Goal: Transaction & Acquisition: Download file/media

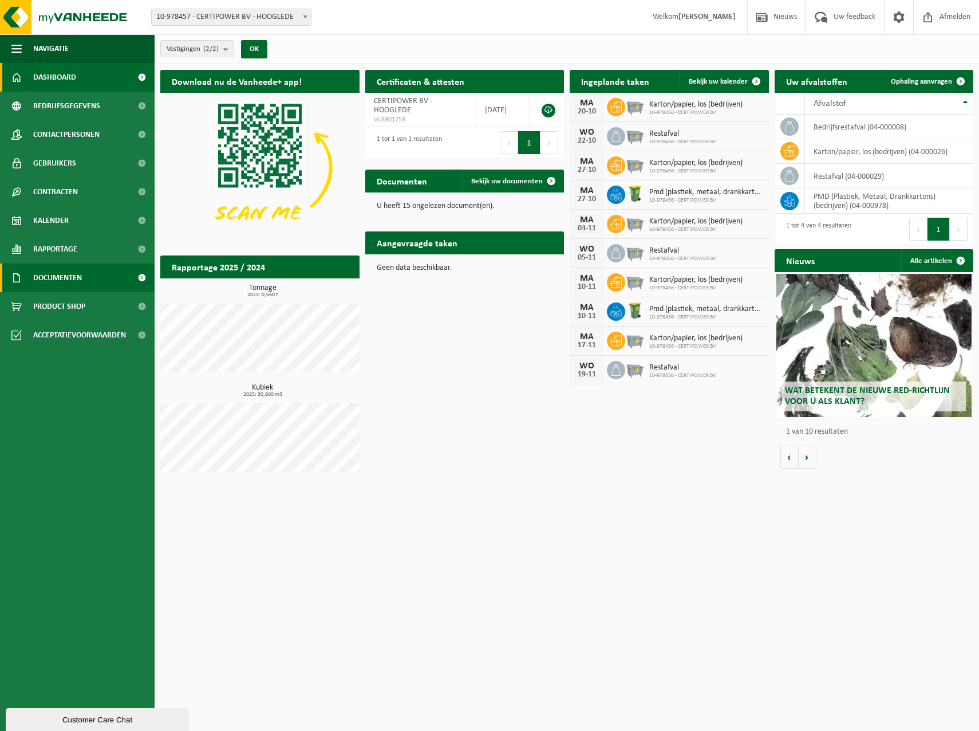
click at [69, 278] on span "Documenten" at bounding box center [57, 277] width 49 height 29
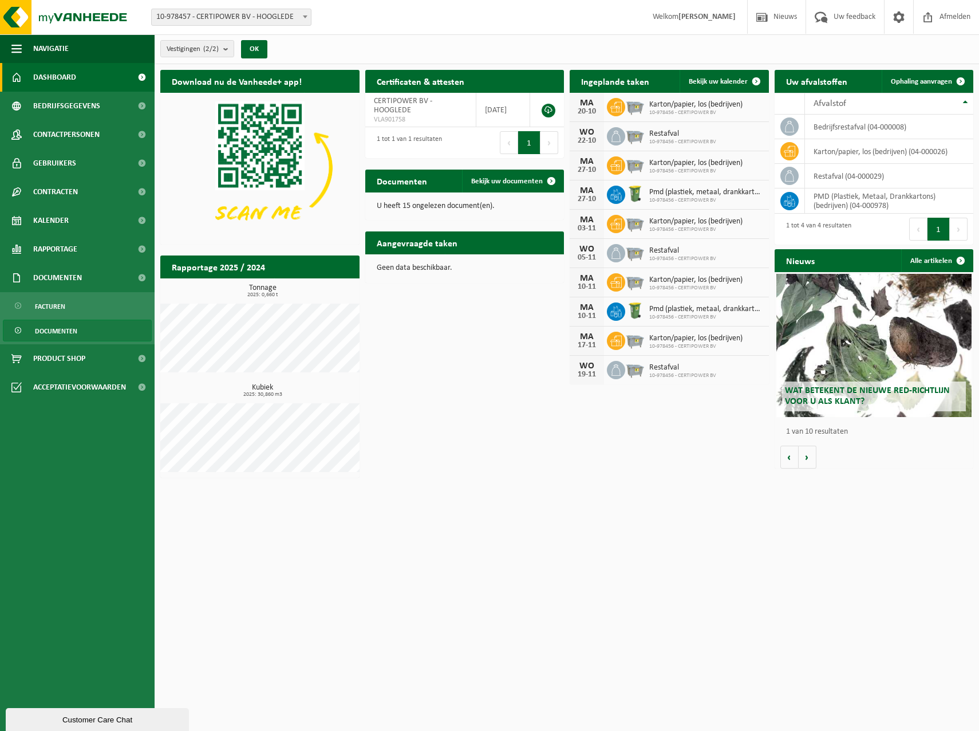
click at [52, 334] on span "Documenten" at bounding box center [56, 331] width 42 height 22
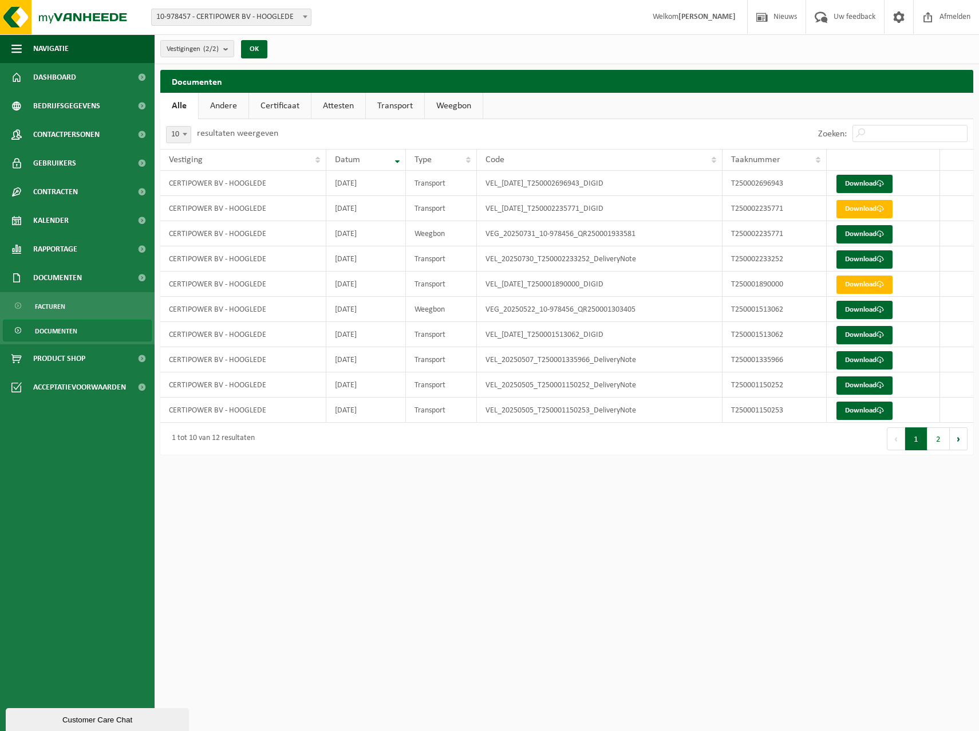
click at [221, 104] on link "Andere" at bounding box center [224, 106] width 50 height 26
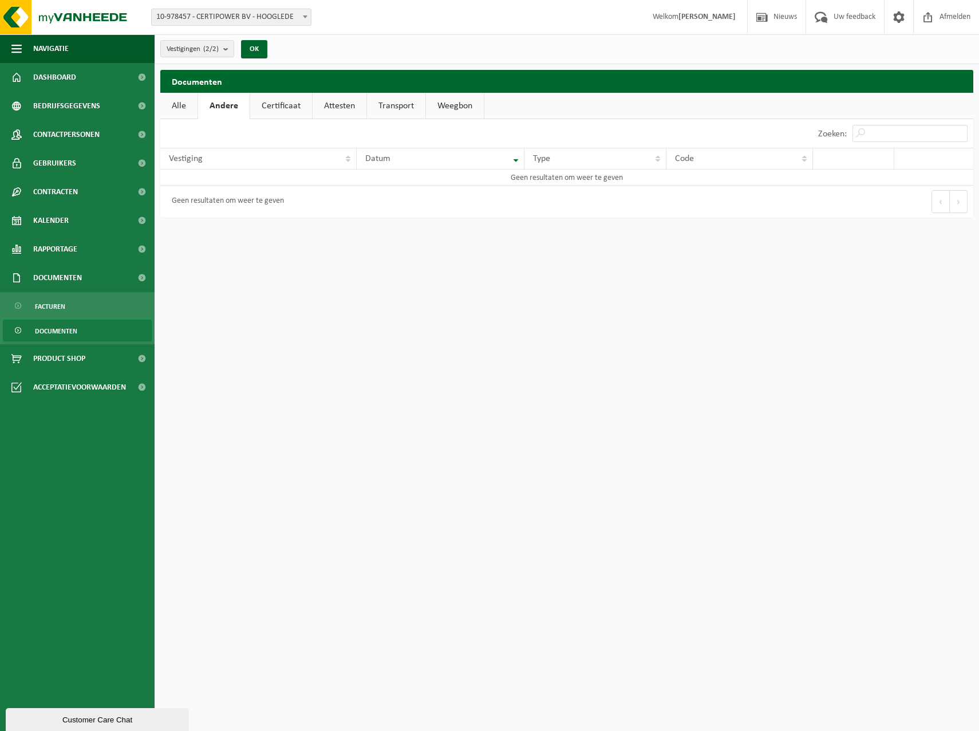
click at [286, 100] on link "Certificaat" at bounding box center [281, 106] width 62 height 26
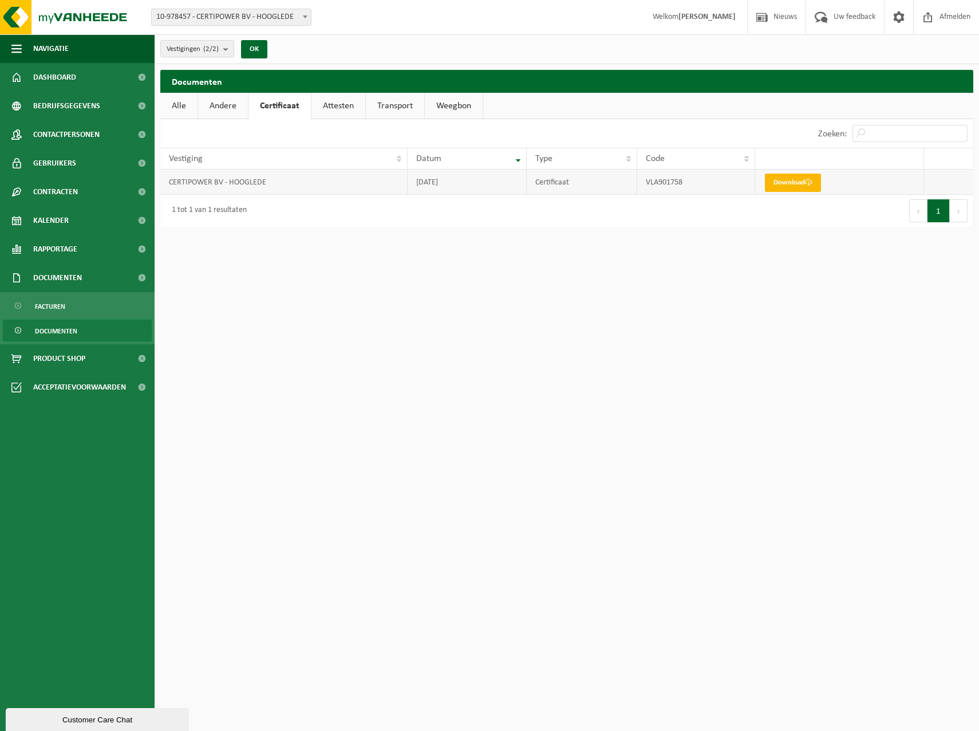
click at [796, 177] on link "Download" at bounding box center [793, 182] width 56 height 18
click at [331, 106] on link "Attesten" at bounding box center [338, 106] width 54 height 26
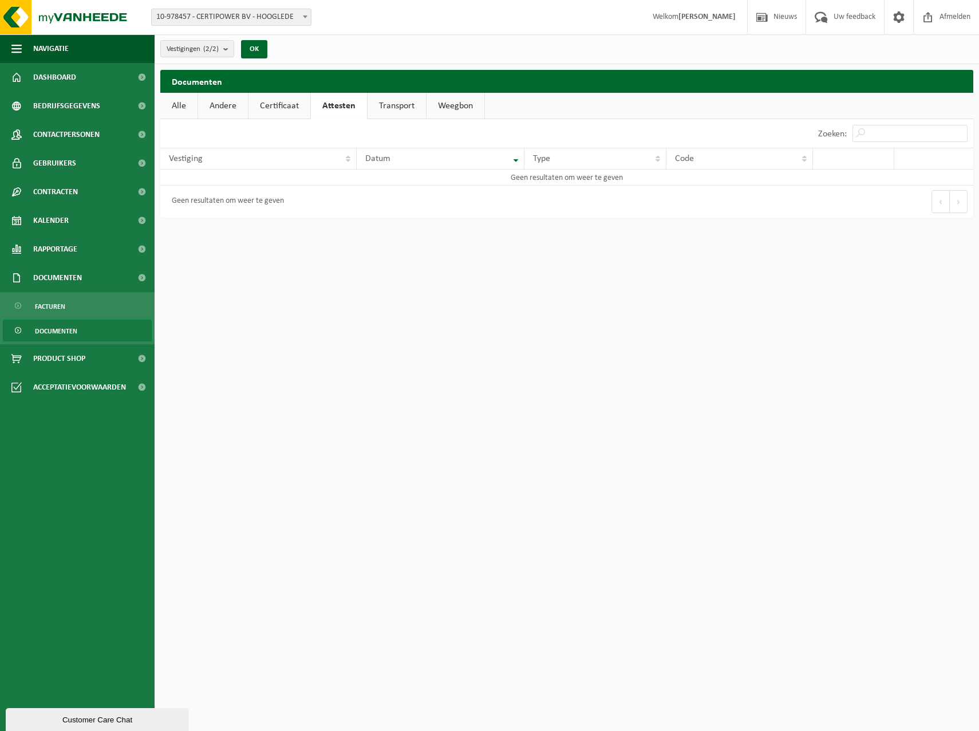
click at [386, 103] on link "Transport" at bounding box center [397, 106] width 58 height 26
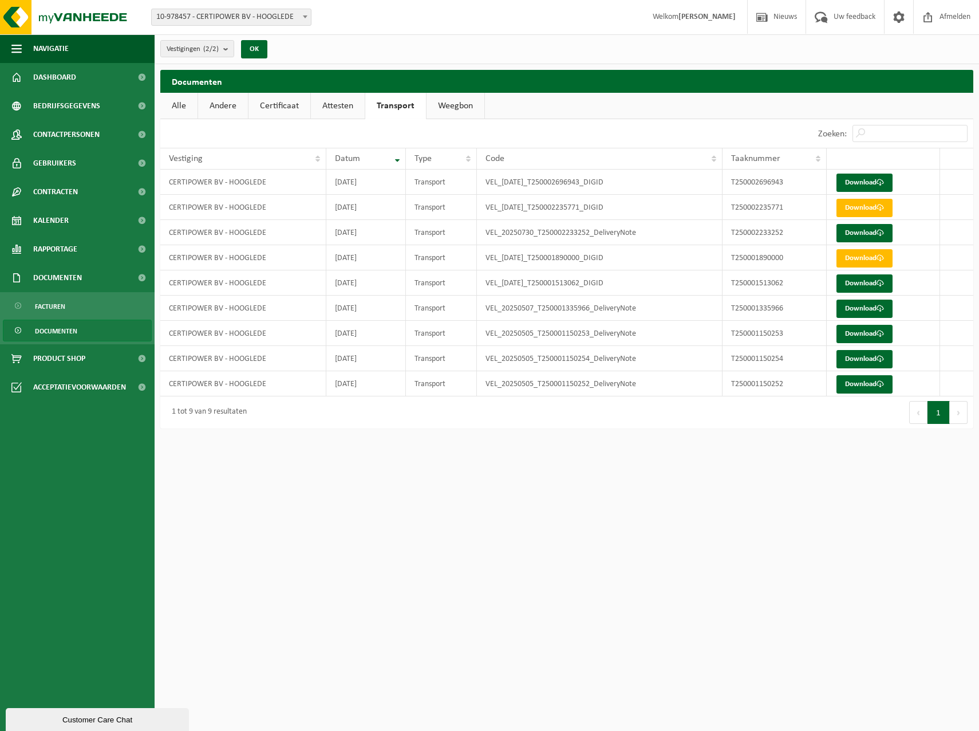
click at [442, 109] on link "Weegbon" at bounding box center [456, 106] width 58 height 26
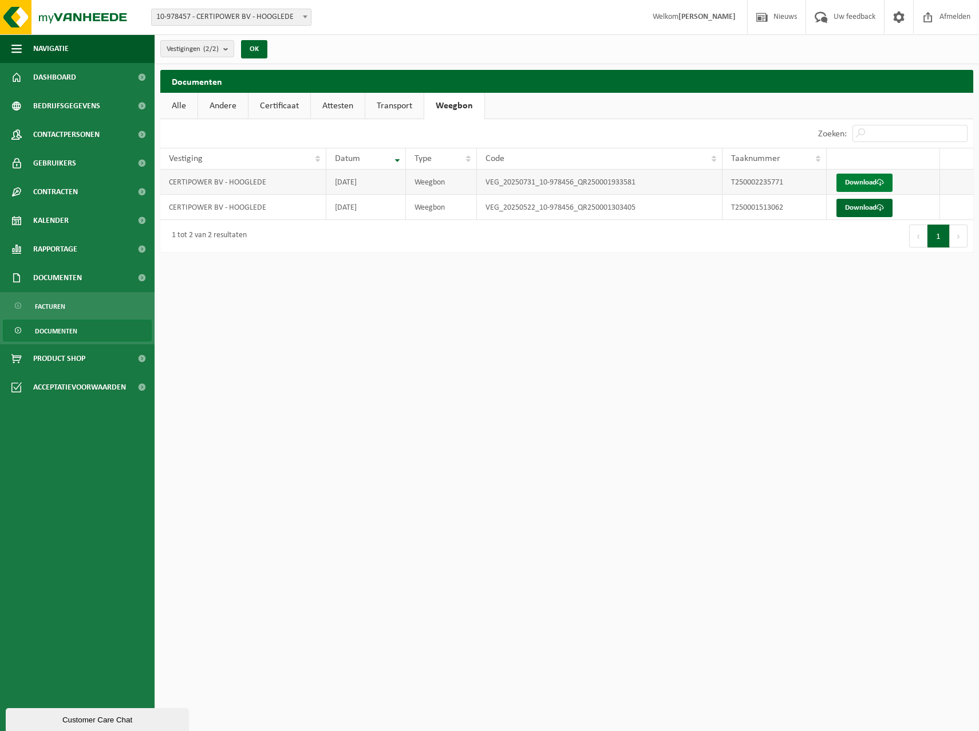
click at [873, 180] on link "Download" at bounding box center [864, 182] width 56 height 18
click at [110, 77] on link "Dashboard" at bounding box center [77, 77] width 155 height 29
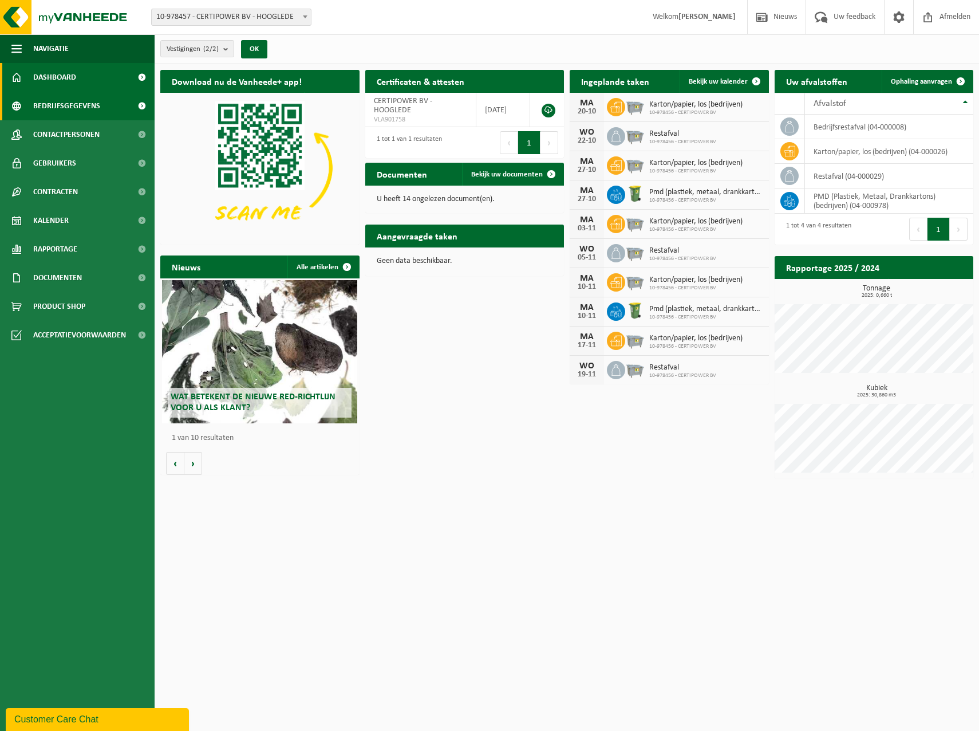
click at [29, 102] on link "Bedrijfsgegevens" at bounding box center [77, 106] width 155 height 29
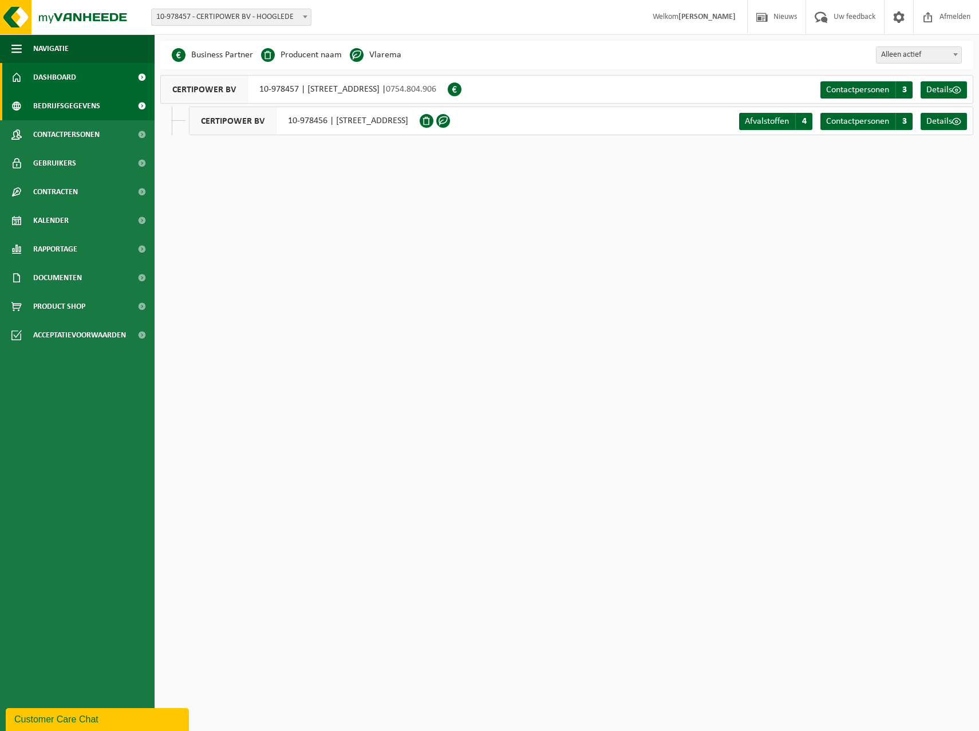
click at [40, 80] on span "Dashboard" at bounding box center [54, 77] width 43 height 29
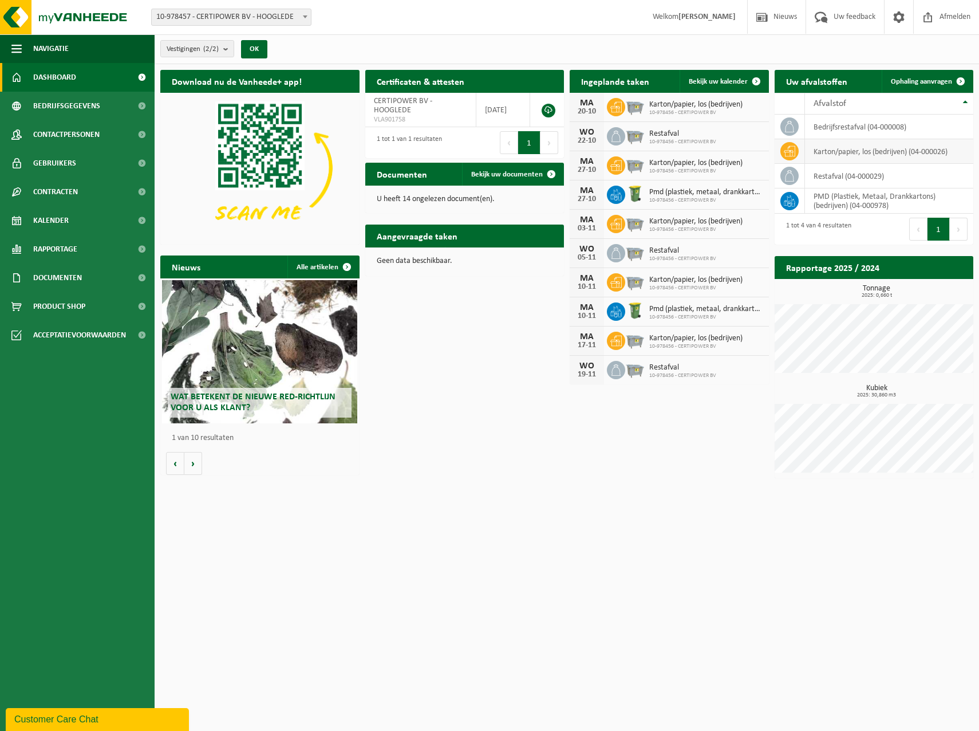
click at [848, 152] on td "karton/papier, los (bedrijven) (04-000026)" at bounding box center [889, 151] width 169 height 25
click at [793, 152] on icon at bounding box center [789, 151] width 11 height 10
click at [60, 159] on span "Gebruikers" at bounding box center [54, 163] width 43 height 29
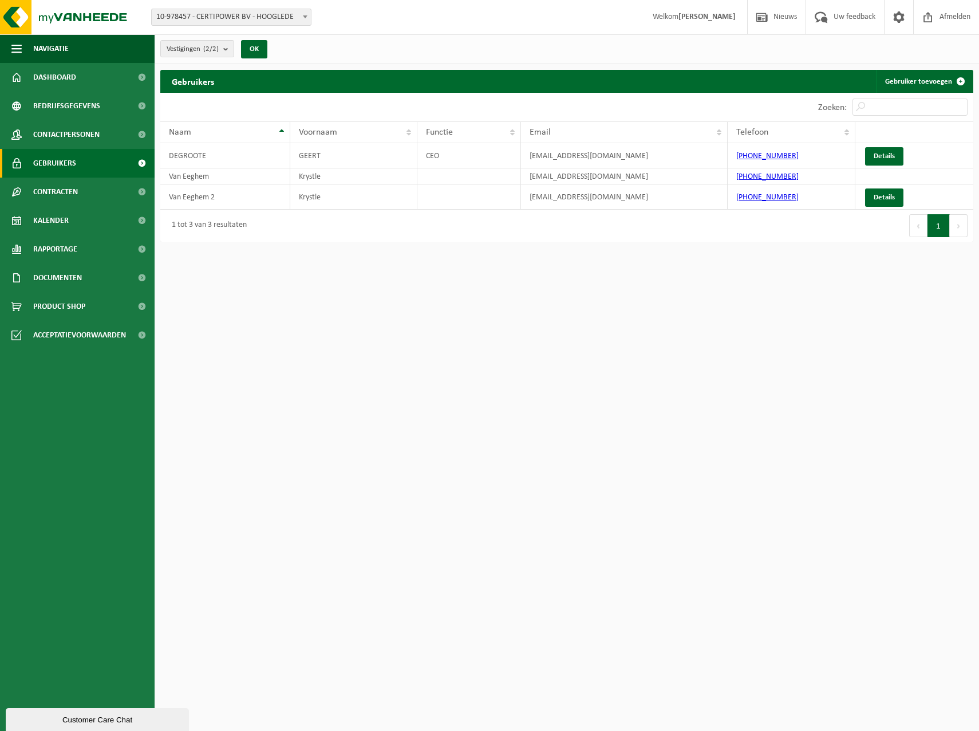
click at [70, 135] on span "Contactpersonen" at bounding box center [66, 134] width 66 height 29
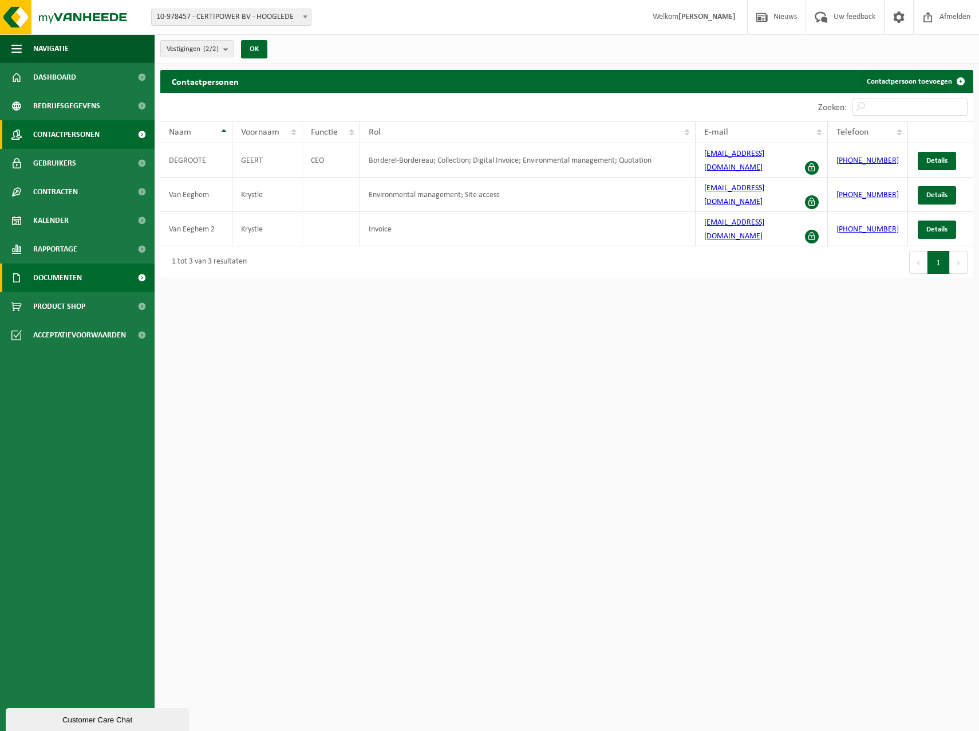
click at [84, 280] on link "Documenten" at bounding box center [77, 277] width 155 height 29
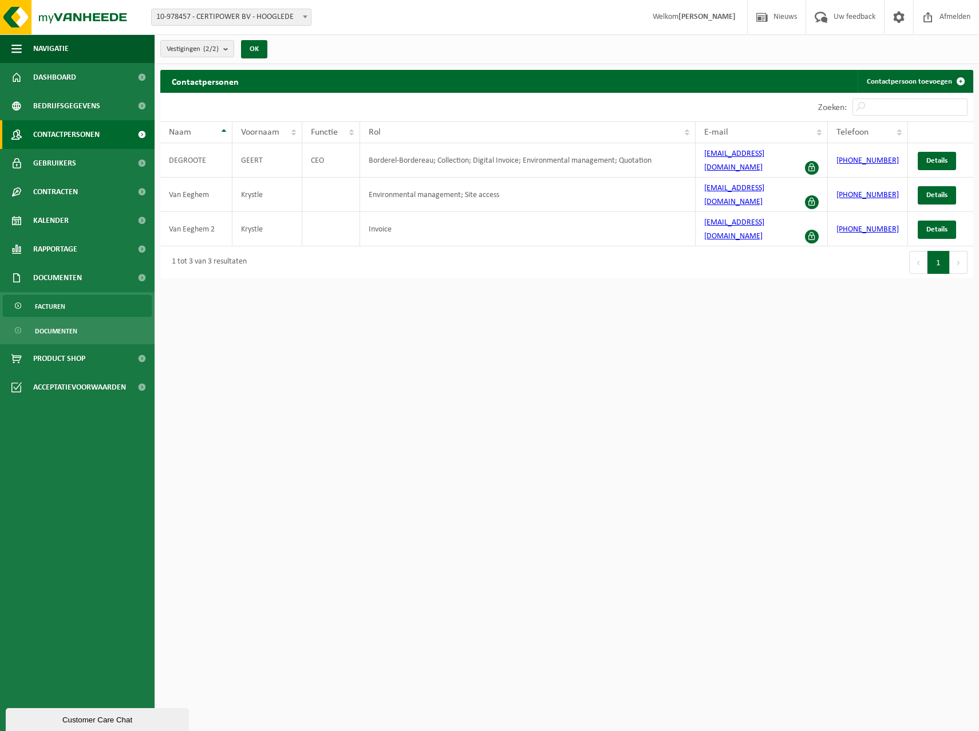
click at [58, 307] on span "Facturen" at bounding box center [50, 306] width 30 height 22
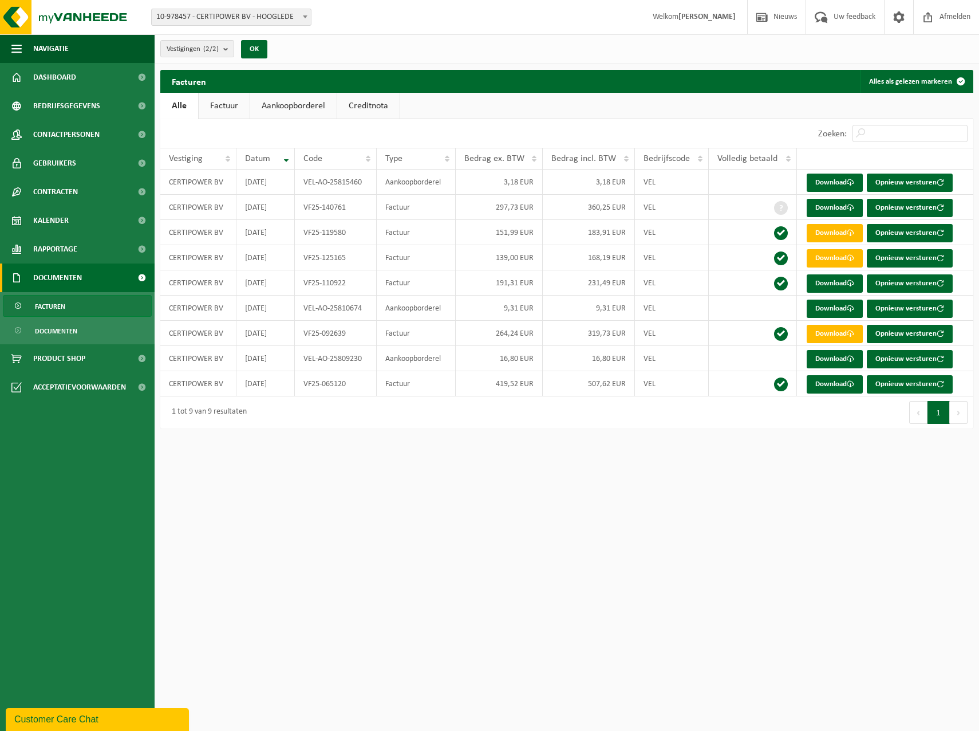
click at [287, 112] on link "Aankoopborderel" at bounding box center [293, 106] width 86 height 26
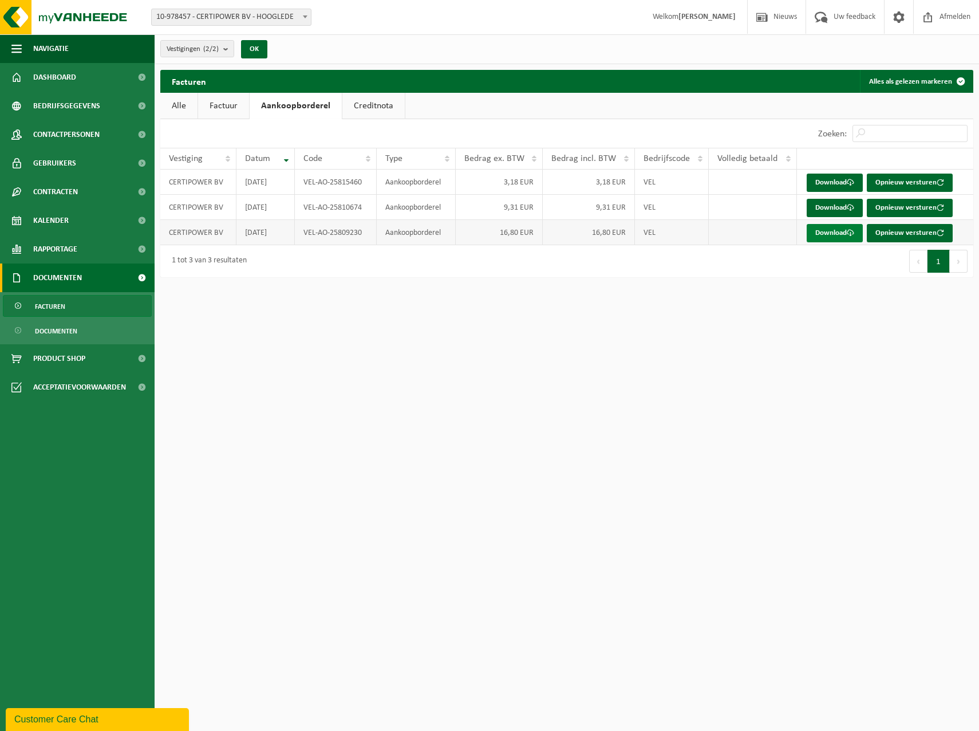
click at [827, 228] on link "Download" at bounding box center [835, 233] width 56 height 18
click at [830, 203] on link "Download" at bounding box center [835, 208] width 56 height 18
click at [833, 184] on link "Download" at bounding box center [835, 182] width 56 height 18
click at [183, 111] on link "Alle" at bounding box center [178, 106] width 37 height 26
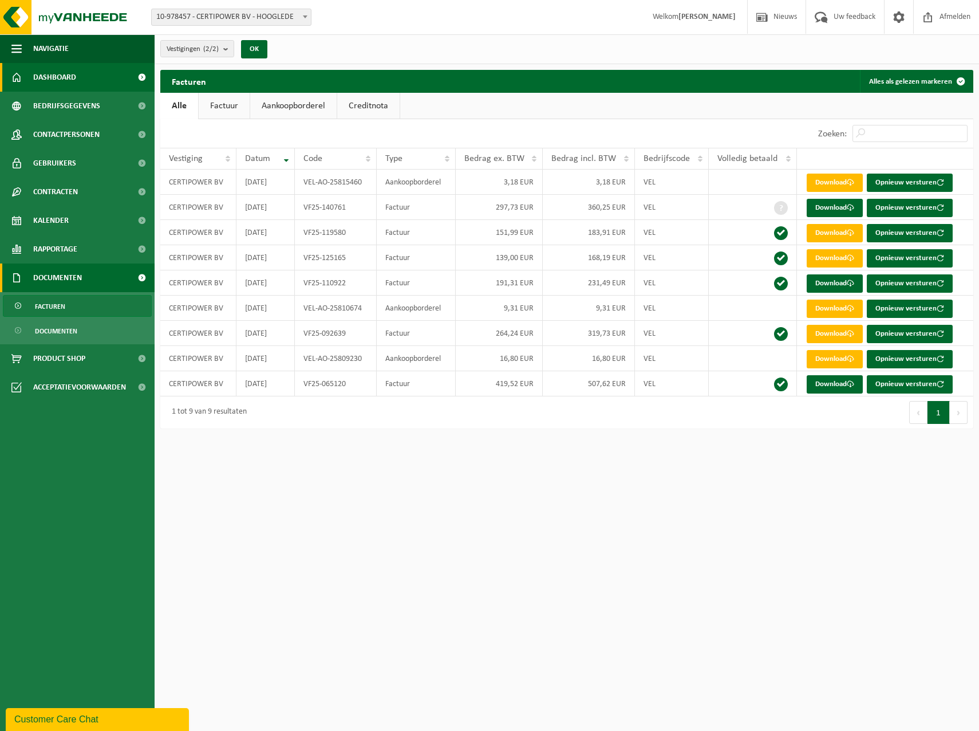
click at [39, 76] on span "Dashboard" at bounding box center [54, 77] width 43 height 29
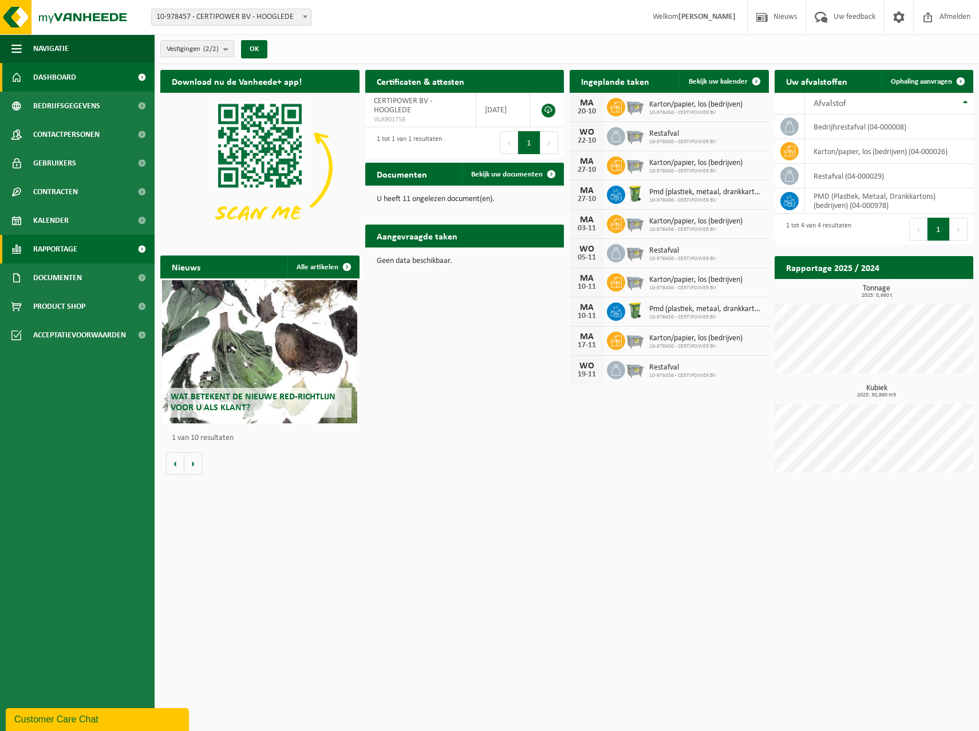
click at [49, 246] on span "Rapportage" at bounding box center [55, 249] width 44 height 29
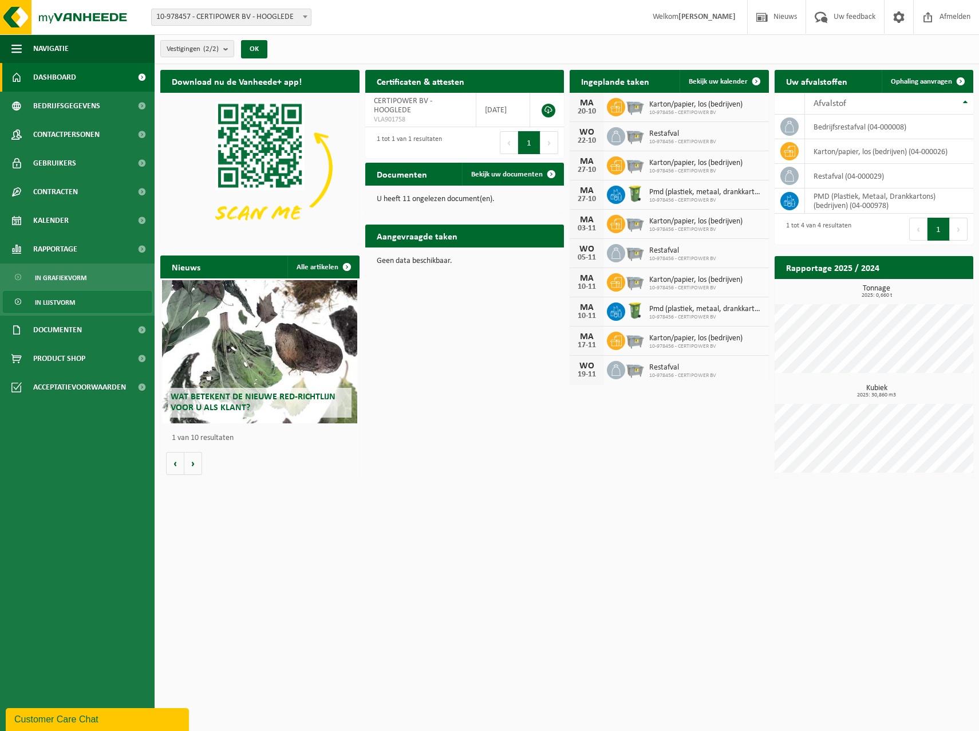
click at [44, 295] on span "In lijstvorm" at bounding box center [55, 302] width 40 height 22
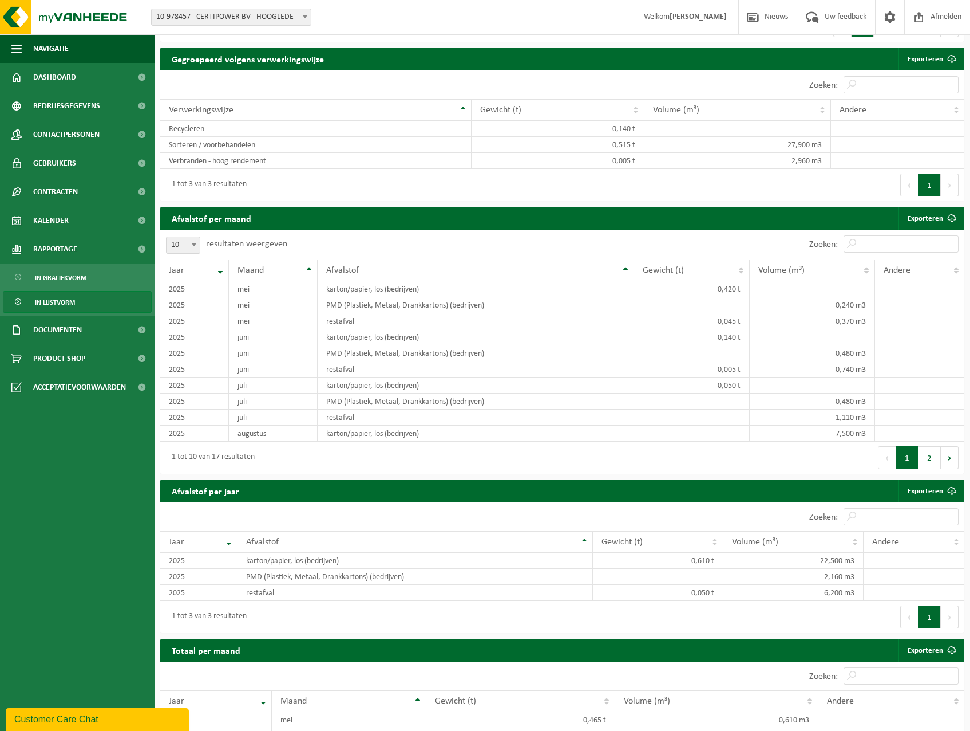
scroll to position [744, 0]
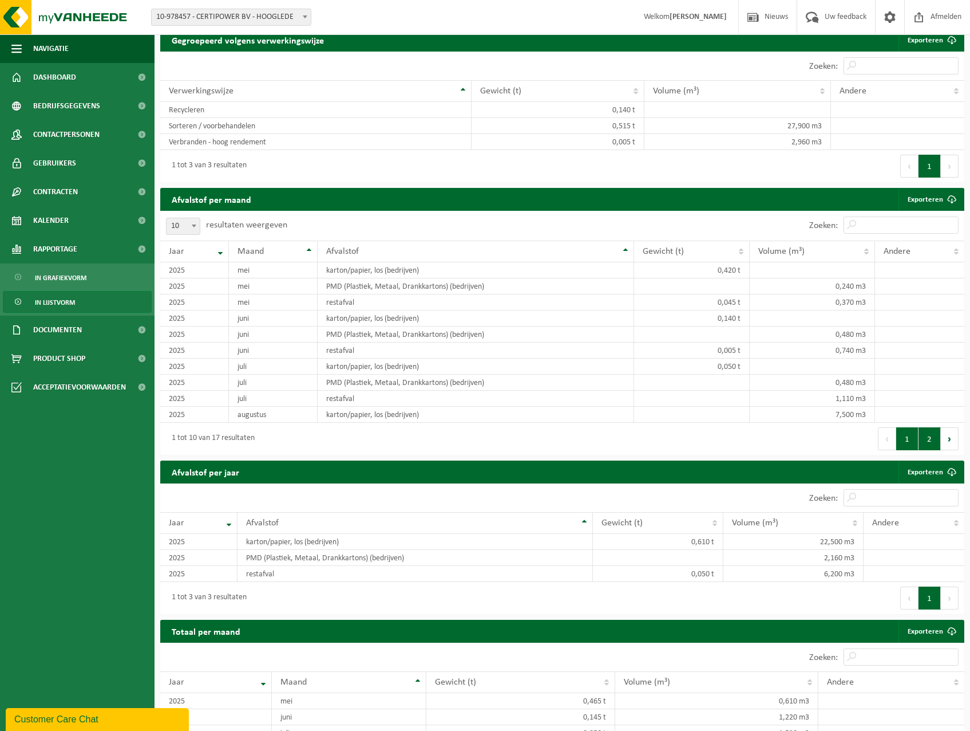
click at [935, 448] on button "2" at bounding box center [930, 438] width 22 height 23
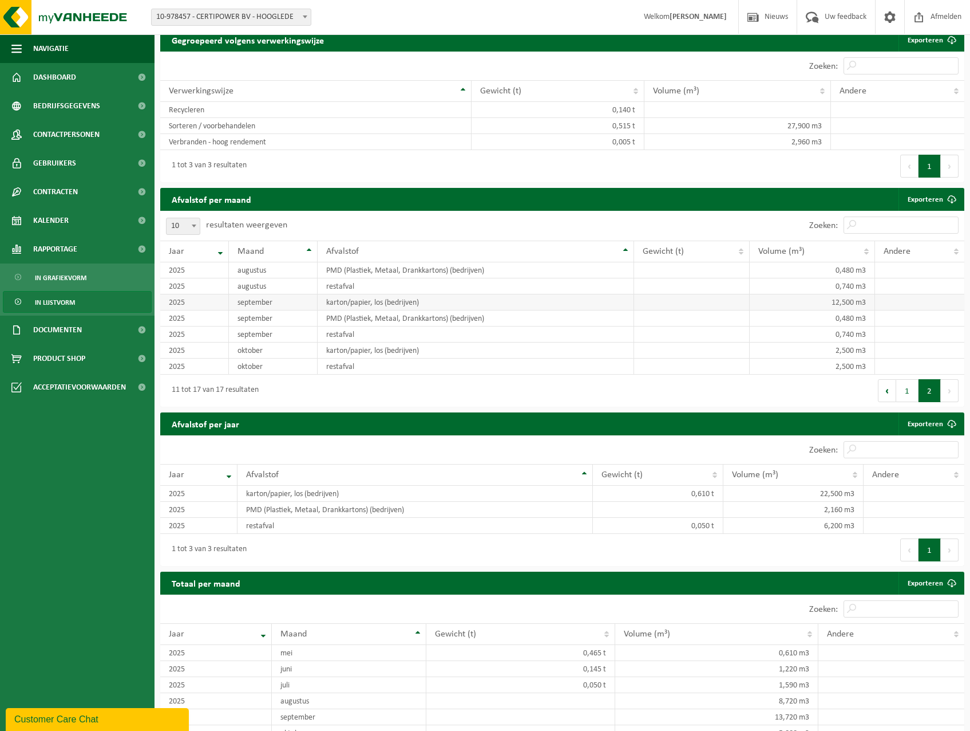
click at [278, 309] on td "september" at bounding box center [273, 302] width 89 height 16
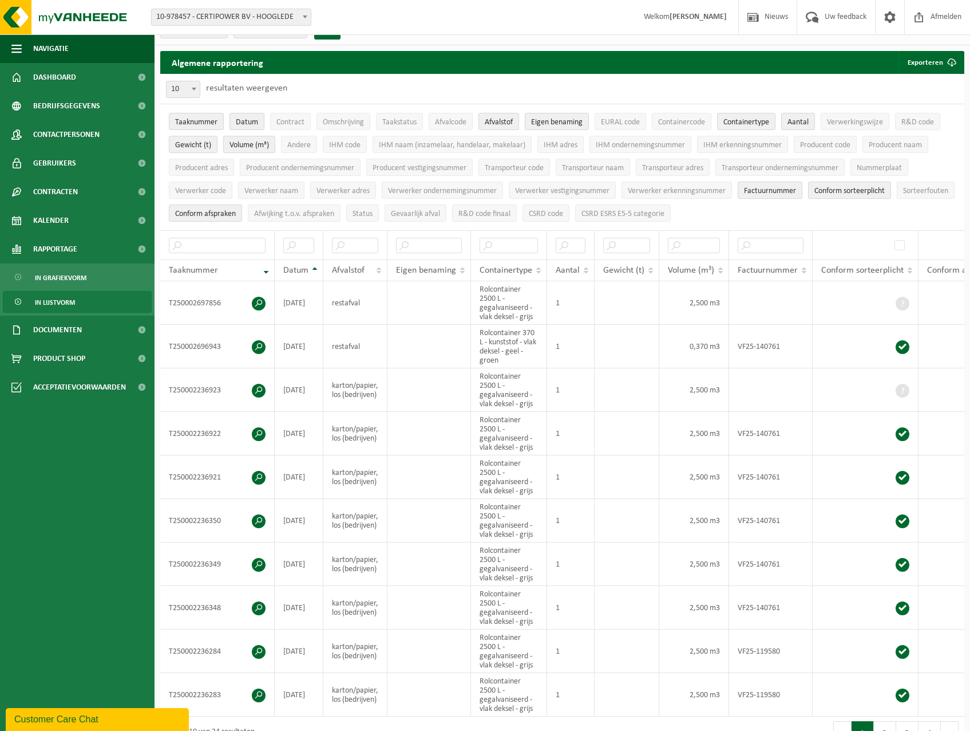
scroll to position [0, 0]
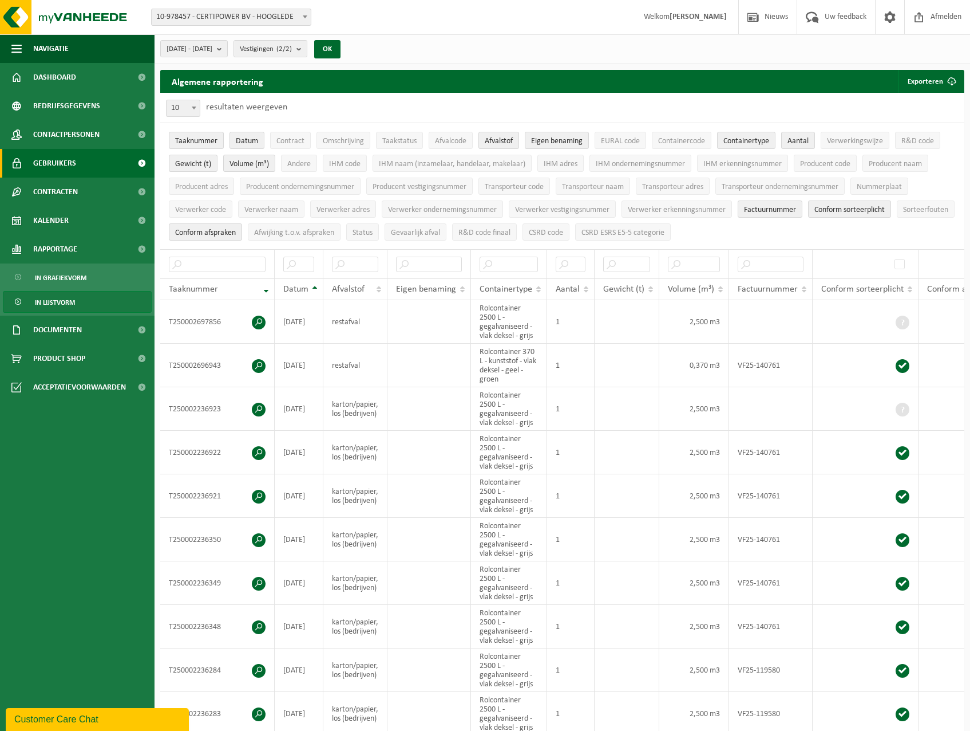
click at [70, 158] on span "Gebruikers" at bounding box center [54, 163] width 43 height 29
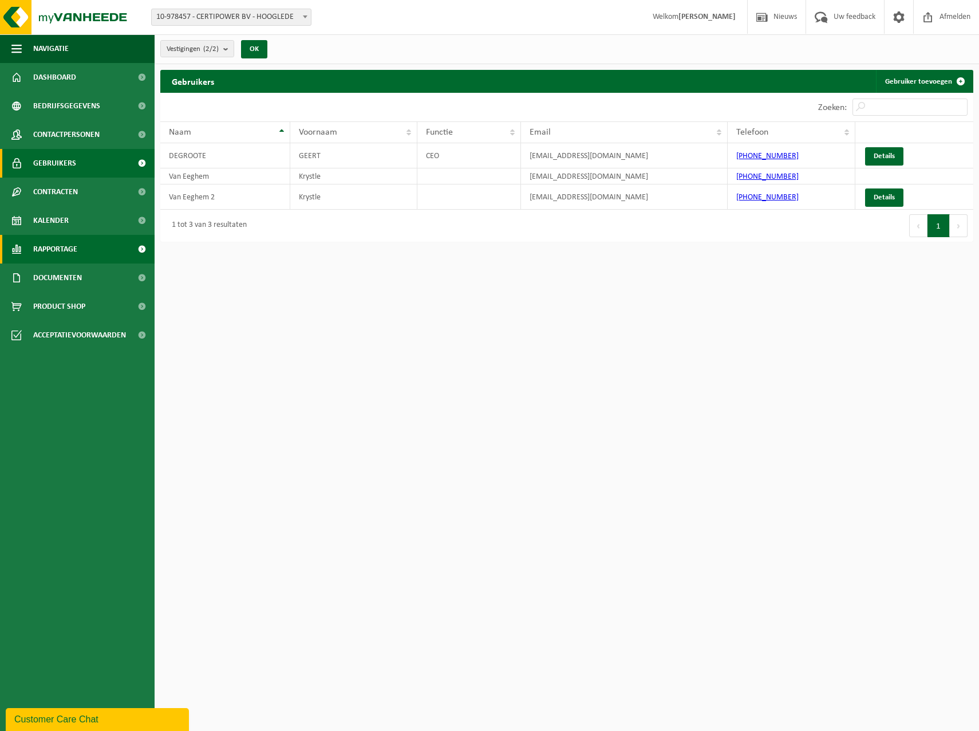
click at [39, 248] on span "Rapportage" at bounding box center [55, 249] width 44 height 29
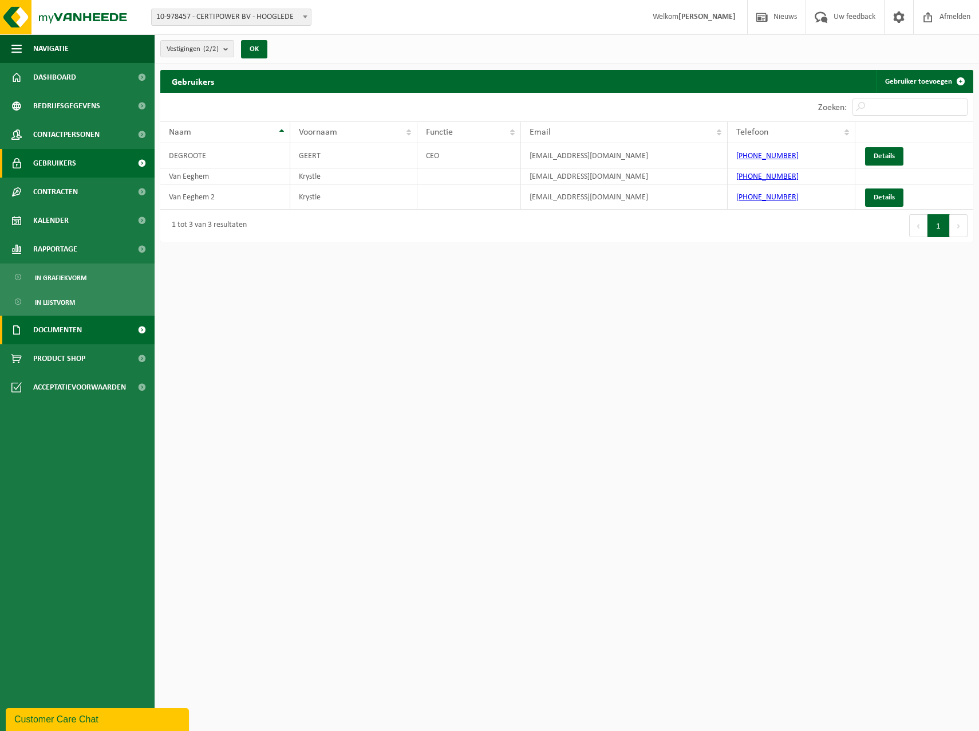
click at [69, 330] on span "Documenten" at bounding box center [57, 329] width 49 height 29
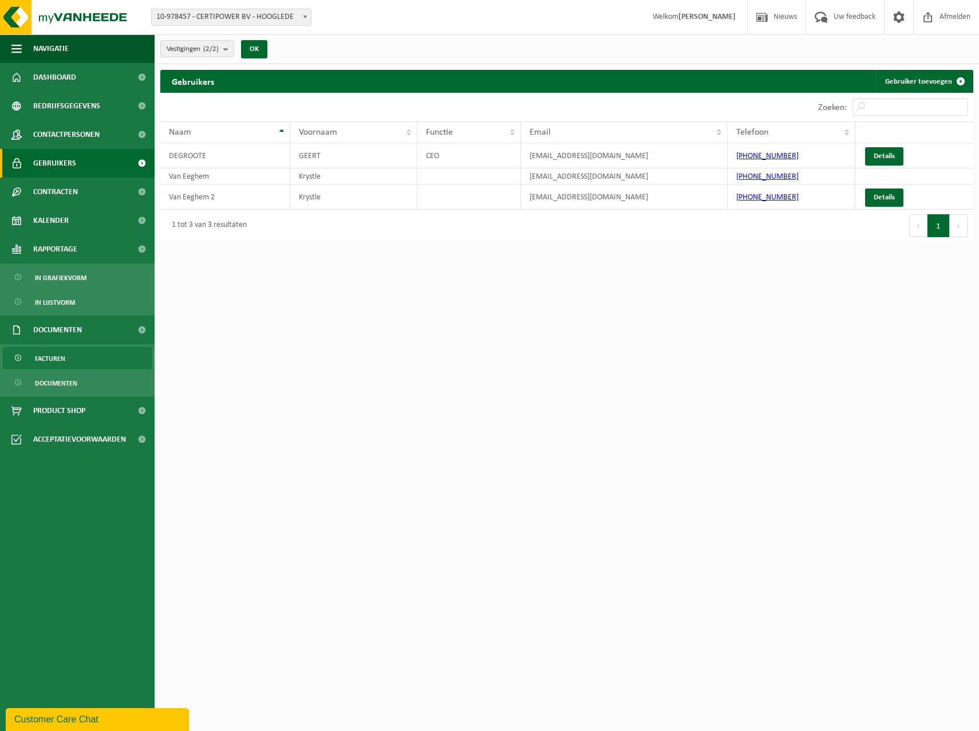
click at [58, 361] on span "Facturen" at bounding box center [50, 359] width 30 height 22
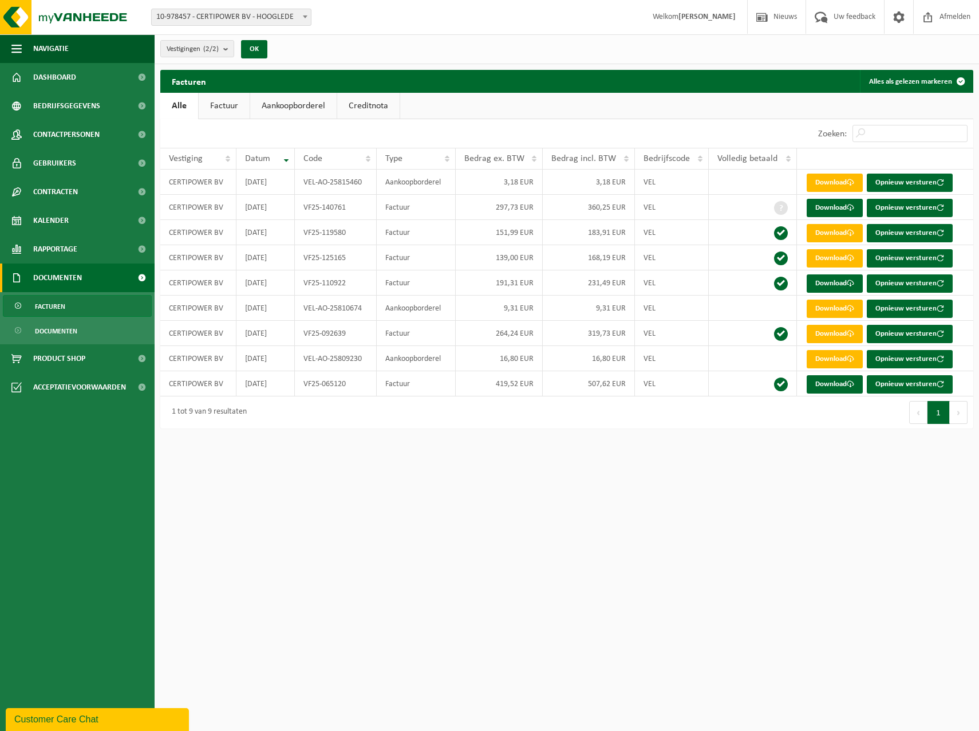
click at [292, 108] on link "Aankoopborderel" at bounding box center [293, 106] width 86 height 26
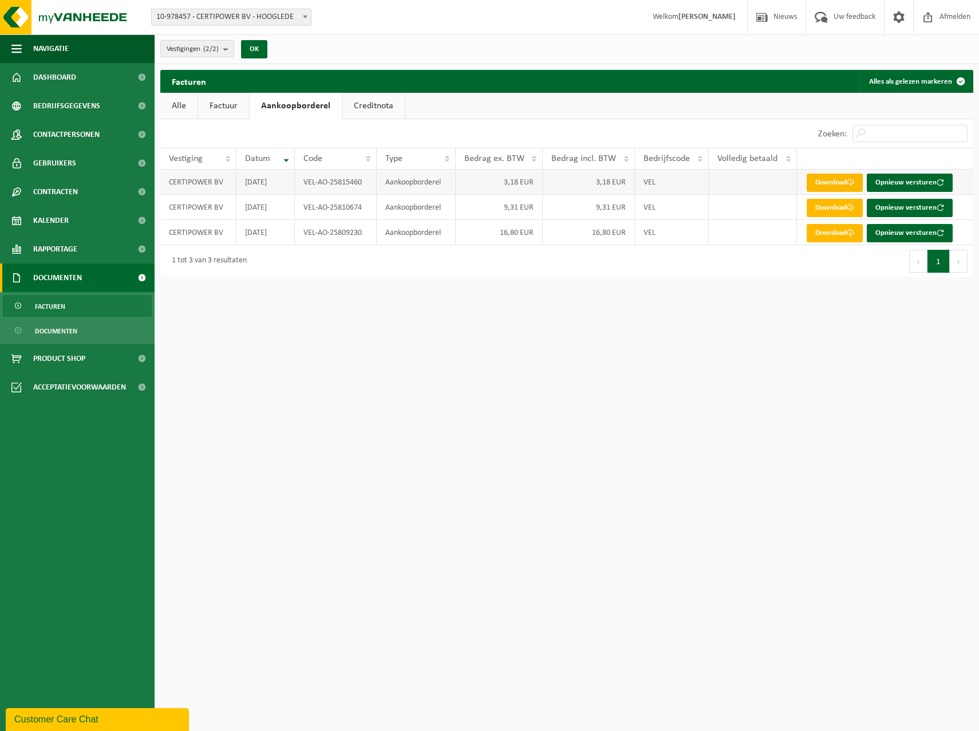
click at [847, 181] on link "Download" at bounding box center [835, 182] width 56 height 18
drag, startPoint x: 543, startPoint y: 375, endPoint x: 546, endPoint y: 370, distance: 5.9
click at [543, 375] on html "Vestiging: 10-978457 - CERTIPOWER BV - HOOGLEDE 10-978456 - CERTIPOWER BV - [ST…" at bounding box center [489, 365] width 979 height 731
click at [830, 200] on link "Download" at bounding box center [835, 208] width 56 height 18
drag, startPoint x: 601, startPoint y: 368, endPoint x: 607, endPoint y: 359, distance: 10.8
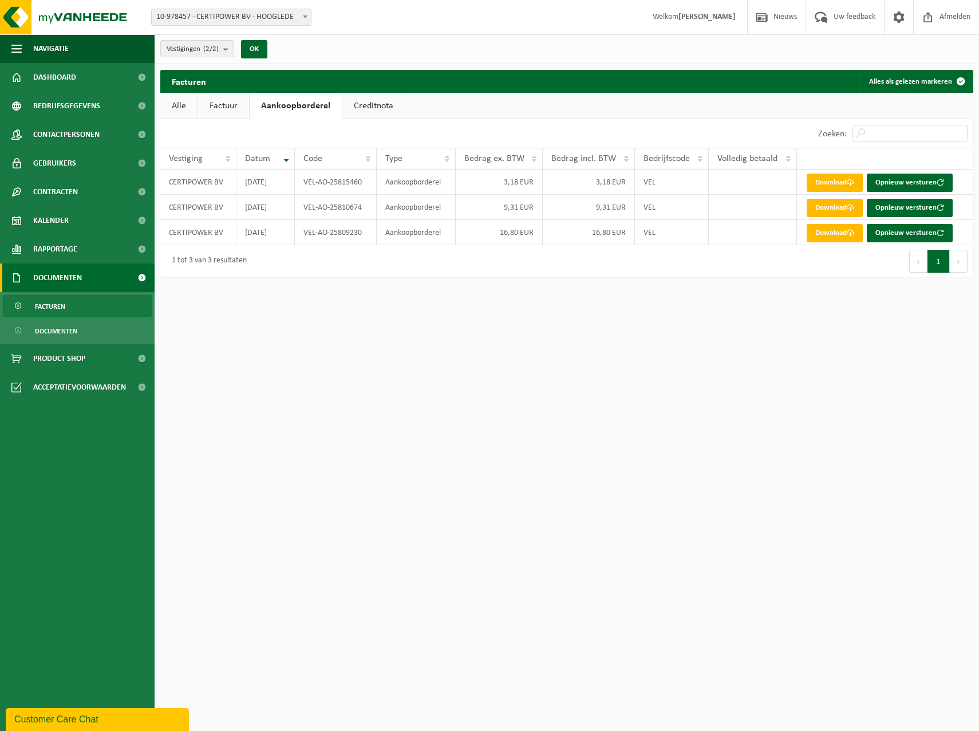
click at [603, 362] on html "Vestiging: 10-978457 - CERTIPOWER BV - HOOGLEDE 10-978456 - CERTIPOWER BV - [ST…" at bounding box center [489, 365] width 979 height 731
click at [842, 228] on link "Download" at bounding box center [835, 233] width 56 height 18
click at [419, 556] on html "Vestiging: 10-978457 - CERTIPOWER BV - HOOGLEDE 10-978456 - CERTIPOWER BV - [ST…" at bounding box center [489, 365] width 979 height 731
drag, startPoint x: 435, startPoint y: 448, endPoint x: 422, endPoint y: 439, distance: 16.0
click at [435, 447] on html "Vestiging: 10-978457 - CERTIPOWER BV - HOOGLEDE 10-978456 - CERTIPOWER BV - [ST…" at bounding box center [489, 365] width 979 height 731
